Goal: Check status: Check status

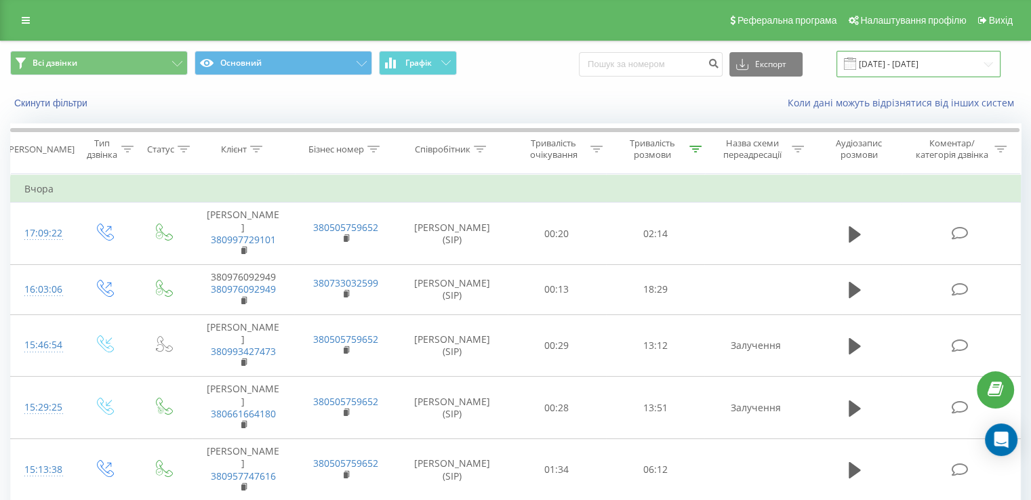
click at [886, 67] on input "[DATE] - [DATE]" at bounding box center [918, 64] width 164 height 26
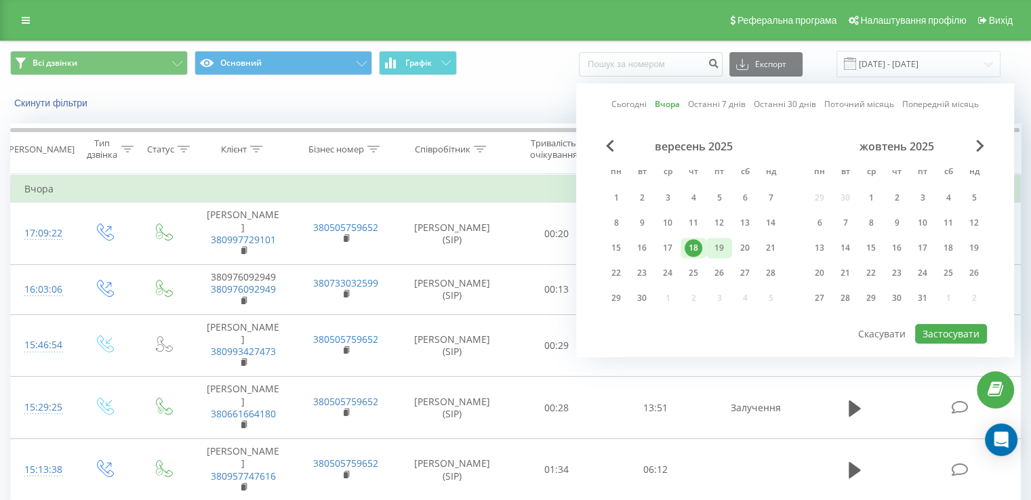
click at [718, 247] on div "19" at bounding box center [719, 248] width 18 height 18
click at [946, 324] on button "Застосувати" at bounding box center [951, 334] width 72 height 20
type input "[DATE] - [DATE]"
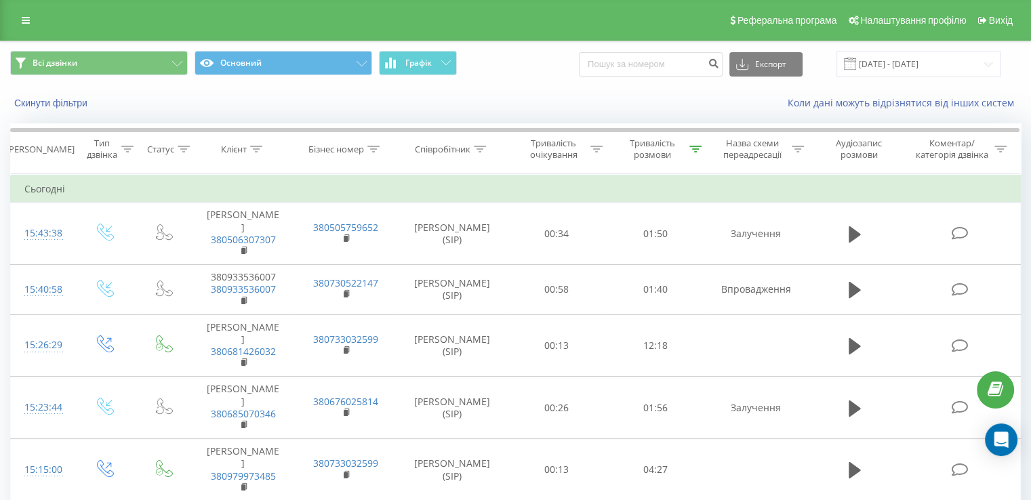
click at [497, 102] on div "Коли дані можуть відрізнятися вiд інших систем" at bounding box center [708, 103] width 643 height 14
